Goal: Task Accomplishment & Management: Complete application form

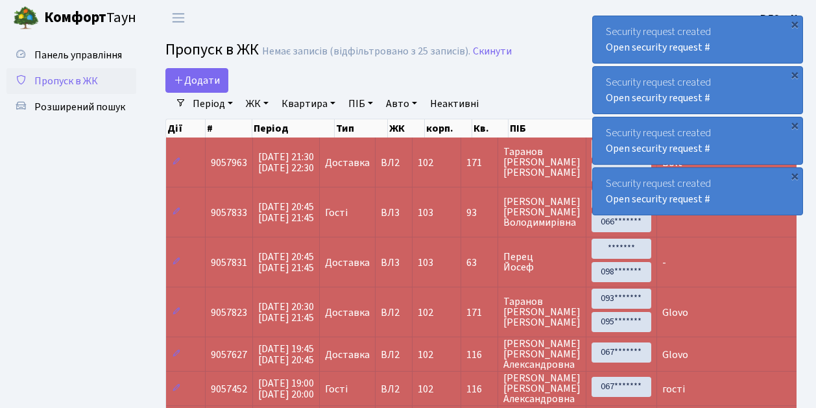
select select "25"
click at [213, 82] on span "Додати" at bounding box center [197, 80] width 46 height 14
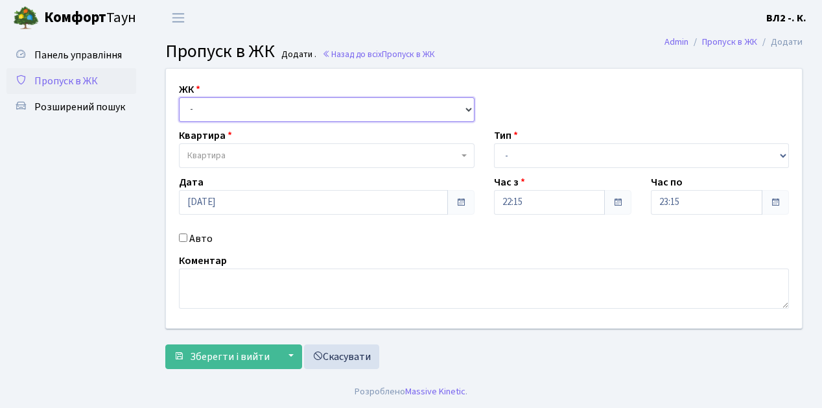
click at [212, 104] on select "- ВЛ1, Ужгородський пров., 4/1 ВЛ2, пр.Голосіївський, 76 ВЛ3, пр.Голосіївський,…" at bounding box center [327, 109] width 296 height 25
select select "317"
click at [179, 97] on select "- ВЛ1, Ужгородський пров., 4/1 ВЛ2, пр.Голосіївський, 76 ВЛ3, пр.Голосіївський,…" at bounding box center [327, 109] width 296 height 25
select select
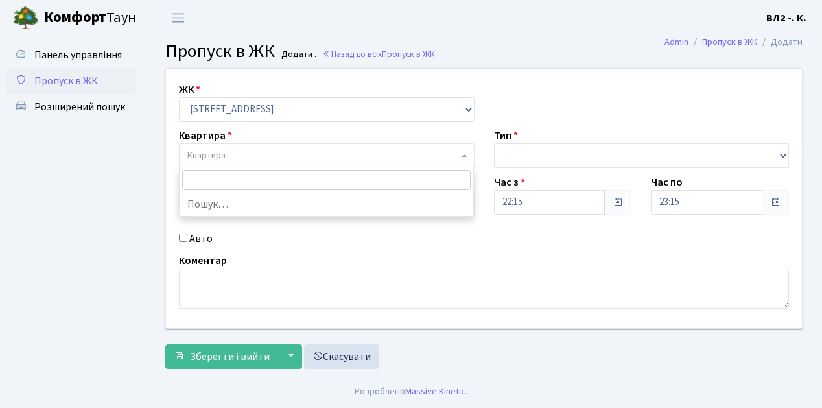
click at [265, 150] on span "Квартира" at bounding box center [322, 155] width 271 height 13
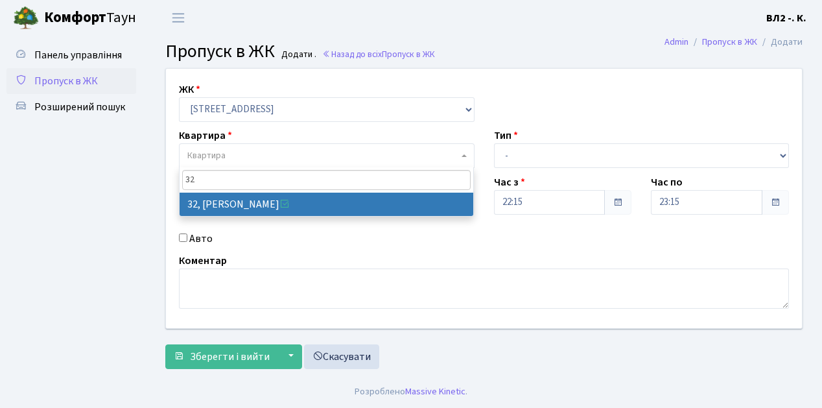
type input "32"
select select "38035"
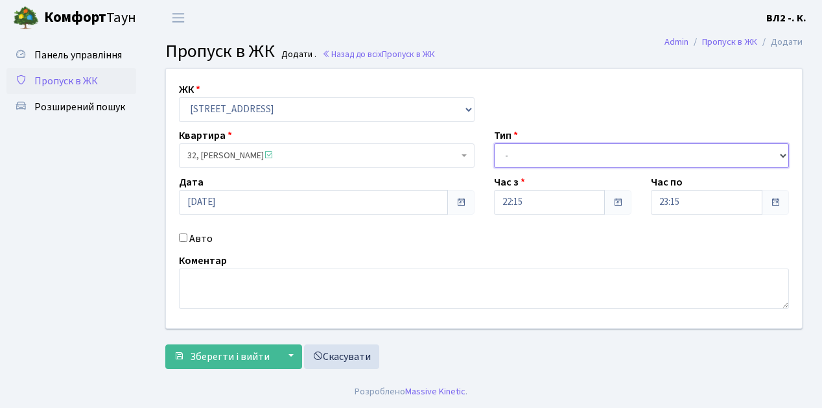
click at [530, 148] on select "- Доставка Таксі Гості Сервіс" at bounding box center [642, 155] width 296 height 25
select select "1"
click at [494, 143] on select "- Доставка Таксі Гості Сервіс" at bounding box center [642, 155] width 296 height 25
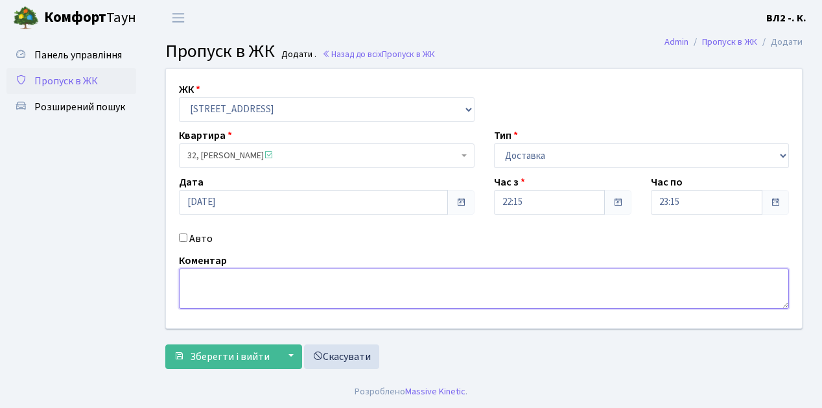
click at [195, 285] on textarea at bounding box center [484, 288] width 610 height 40
type textarea "Glovo"
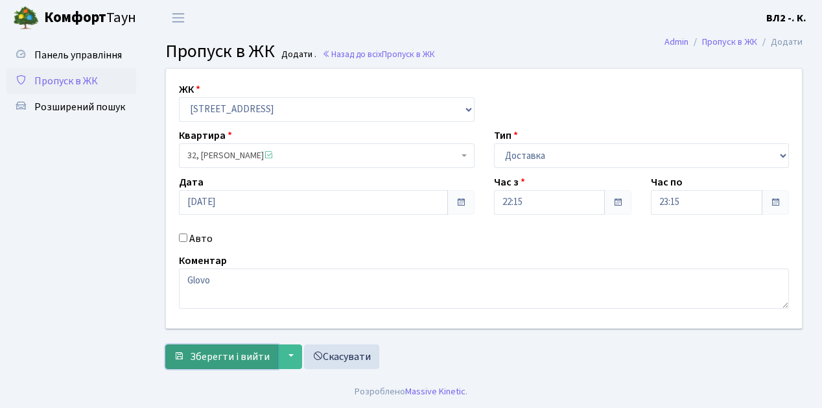
click at [235, 350] on span "Зберегти і вийти" at bounding box center [230, 357] width 80 height 14
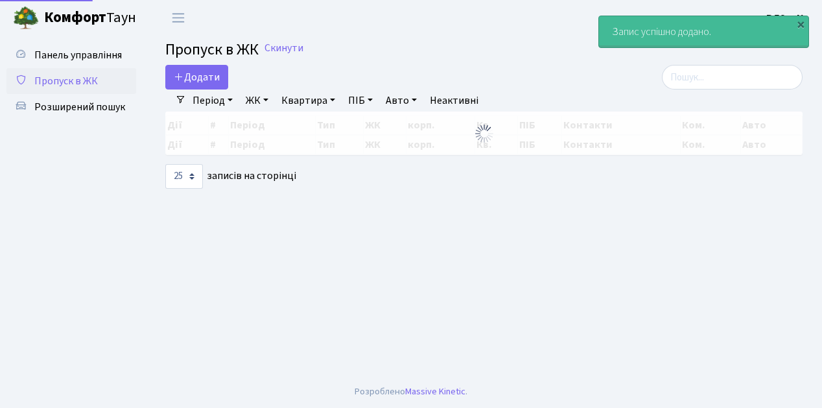
select select "25"
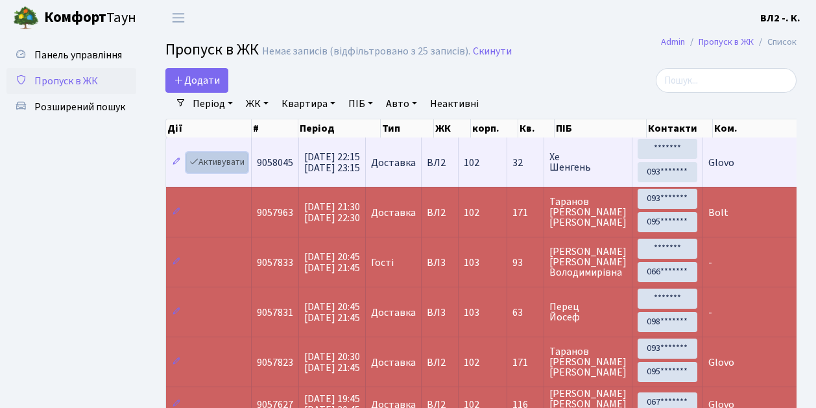
click at [222, 161] on link "Активувати" at bounding box center [217, 162] width 62 height 20
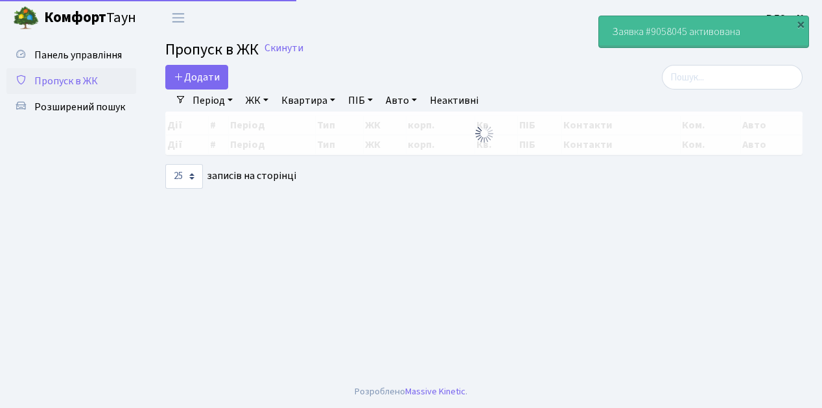
select select "25"
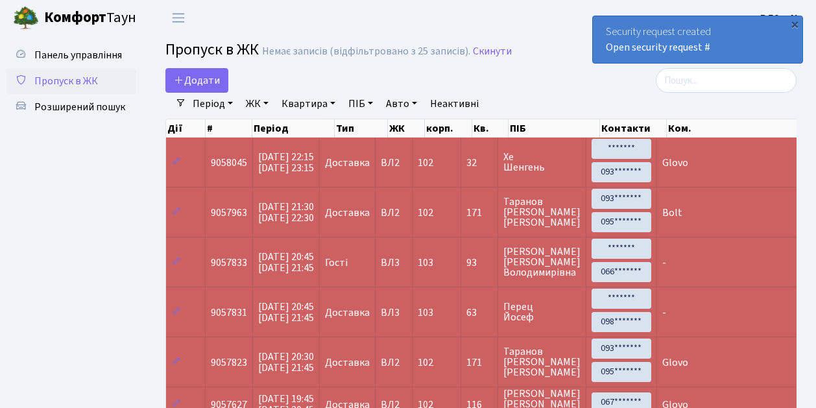
click at [84, 81] on span "Пропуск в ЖК" at bounding box center [66, 81] width 64 height 14
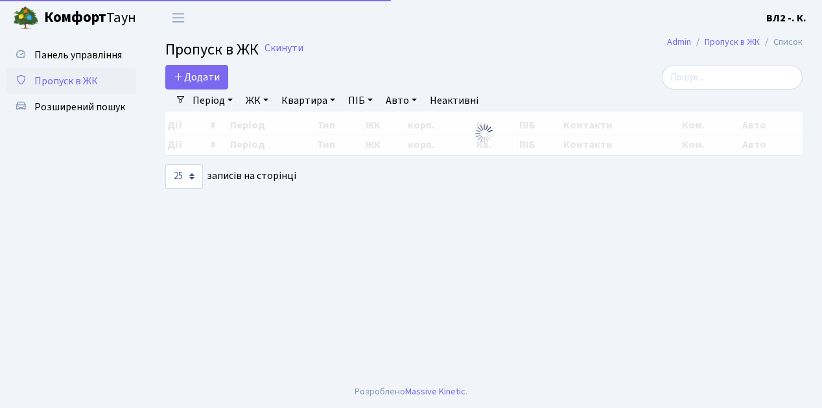
select select "25"
